Goal: Task Accomplishment & Management: Manage account settings

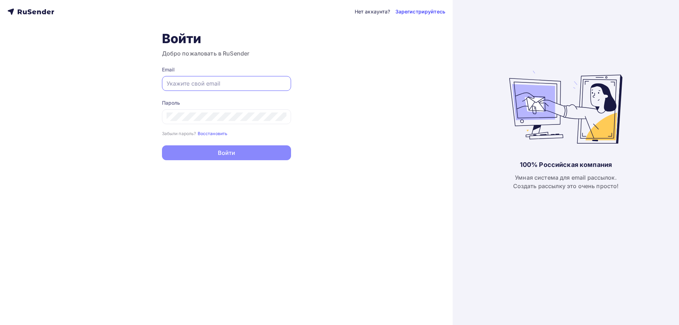
click at [242, 84] on input "text" at bounding box center [227, 83] width 120 height 8
click at [195, 79] on input "text" at bounding box center [227, 83] width 120 height 8
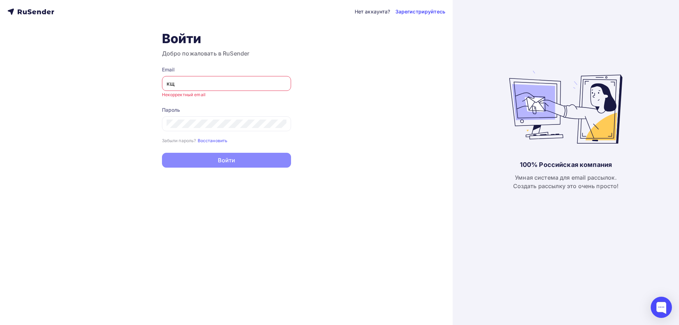
type input "к"
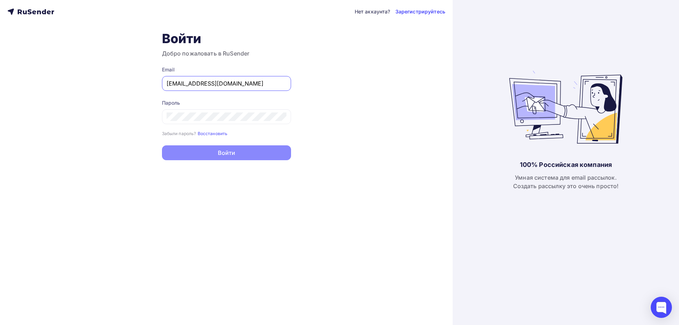
type input "[EMAIL_ADDRESS][DOMAIN_NAME]"
click at [162, 146] on button "Войти" at bounding box center [226, 153] width 129 height 15
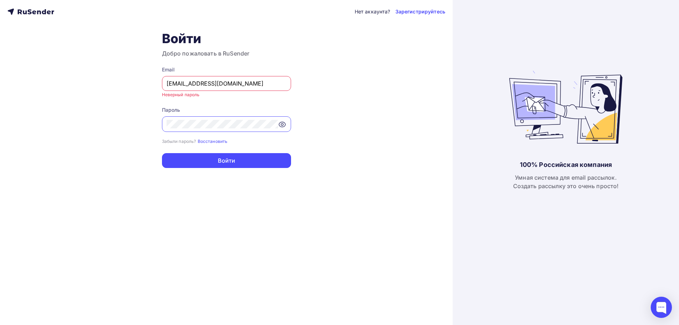
click at [193, 85] on input "[EMAIL_ADDRESS][DOMAIN_NAME]" at bounding box center [227, 83] width 120 height 8
click at [282, 124] on icon at bounding box center [282, 124] width 8 height 8
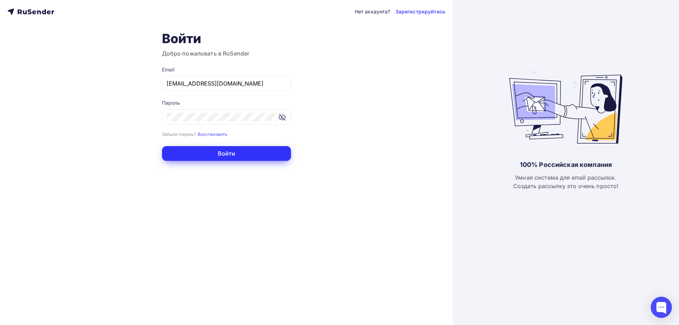
click at [239, 155] on button "Войти" at bounding box center [226, 153] width 129 height 15
click at [214, 155] on button "Войти" at bounding box center [226, 153] width 129 height 15
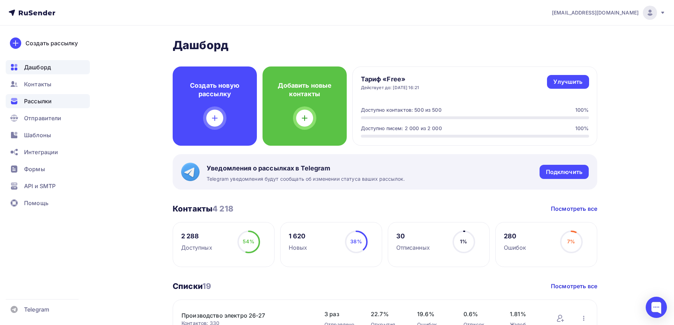
click at [40, 104] on span "Рассылки" at bounding box center [38, 101] width 28 height 8
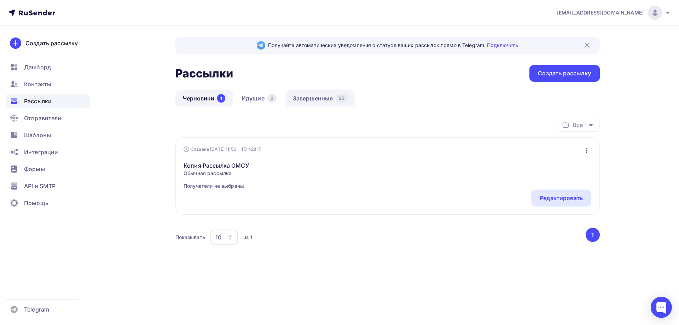
click at [320, 99] on link "Завершенные 25" at bounding box center [320, 98] width 69 height 16
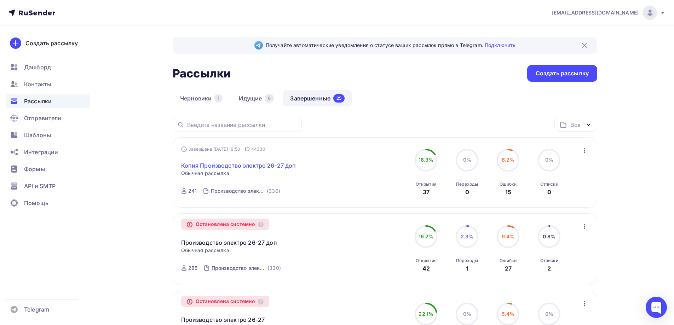
click at [238, 167] on link "Копия Производство электро 26-27 доп" at bounding box center [238, 165] width 115 height 8
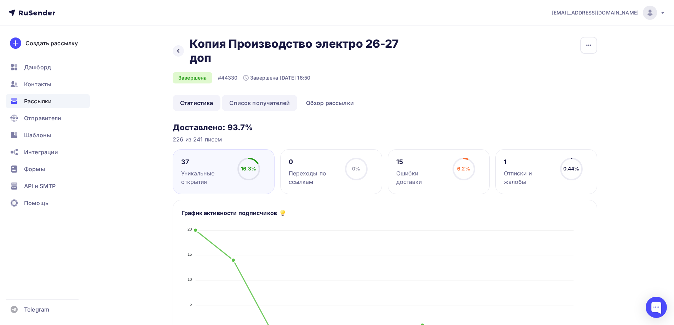
click at [273, 102] on link "Список получателей" at bounding box center [259, 103] width 75 height 16
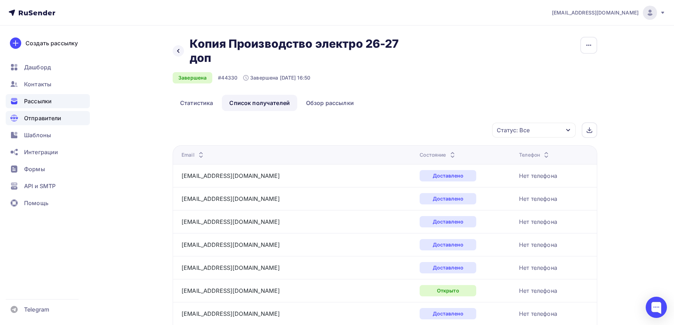
click at [36, 119] on span "Отправители" at bounding box center [43, 118] width 38 height 8
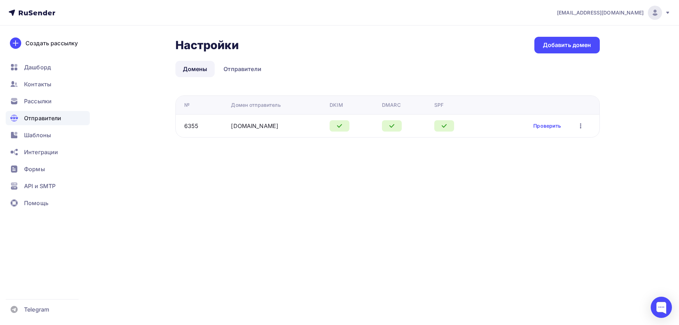
click at [35, 143] on ul "Дашборд Контакты Рассылки Отправители Шаблоны Интеграции Формы API и SMTP Помощь" at bounding box center [48, 137] width 84 height 154
click at [36, 134] on span "Шаблоны" at bounding box center [37, 135] width 27 height 8
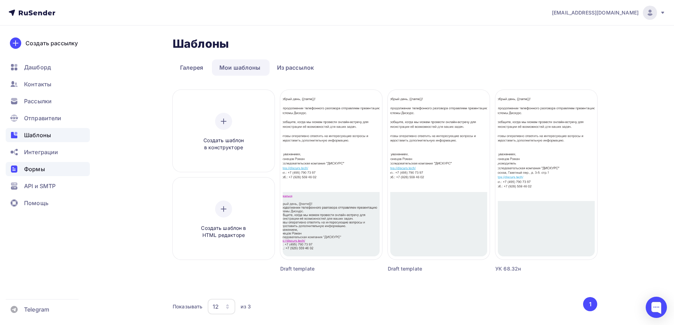
click at [40, 169] on span "Формы" at bounding box center [34, 169] width 21 height 8
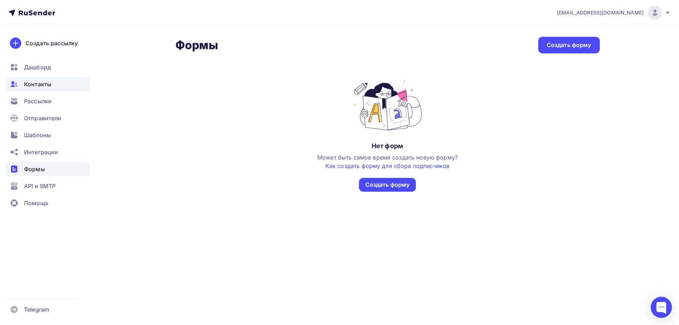
click at [35, 86] on span "Контакты" at bounding box center [37, 84] width 27 height 8
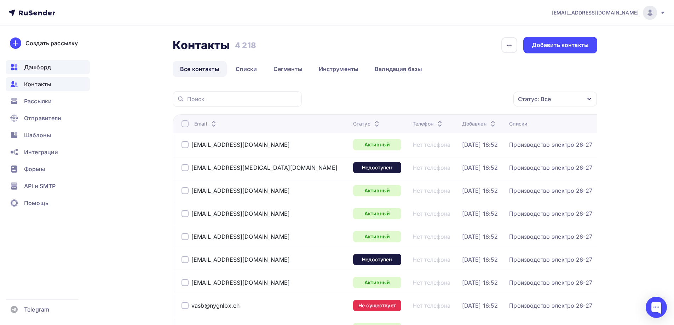
click at [31, 65] on span "Дашборд" at bounding box center [37, 67] width 27 height 8
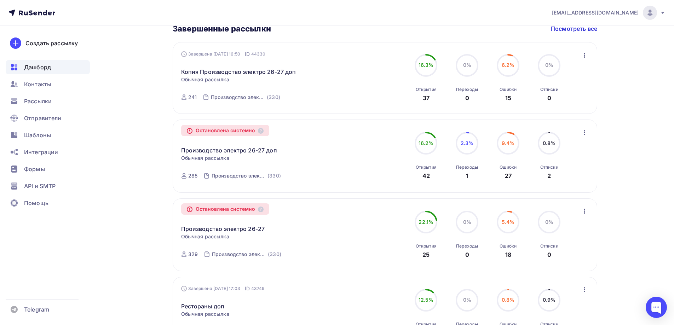
scroll to position [425, 0]
